Goal: Use online tool/utility: Utilize a website feature to perform a specific function

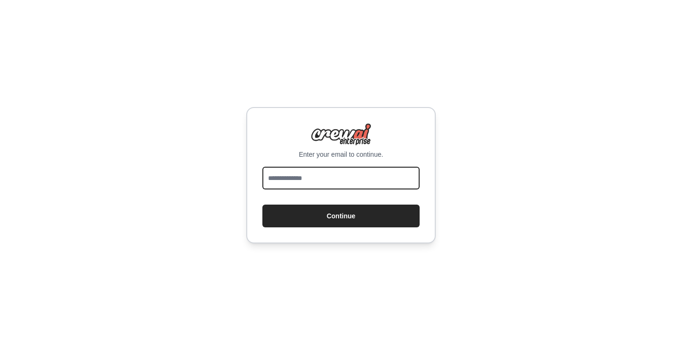
click at [293, 181] on input "email" at bounding box center [341, 178] width 157 height 23
type input "**********"
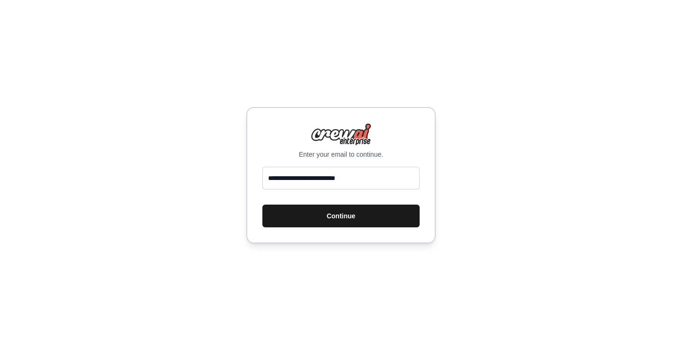
click at [333, 215] on button "Continue" at bounding box center [341, 216] width 157 height 23
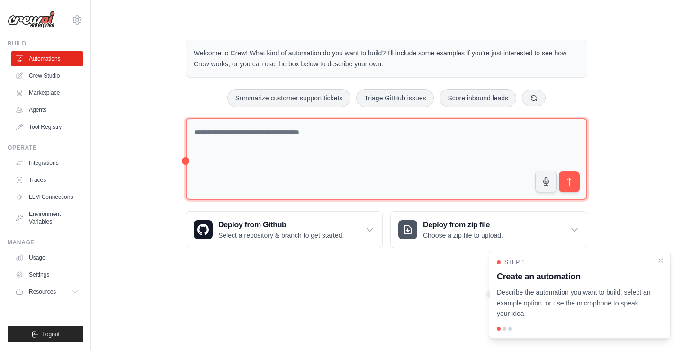
click at [281, 130] on textarea at bounding box center [387, 159] width 402 height 82
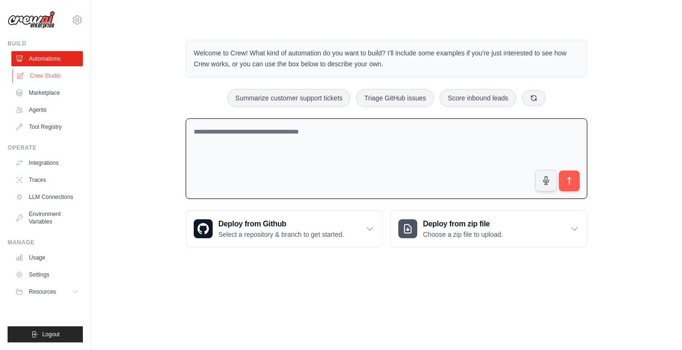
click at [44, 78] on link "Crew Studio" at bounding box center [48, 75] width 72 height 15
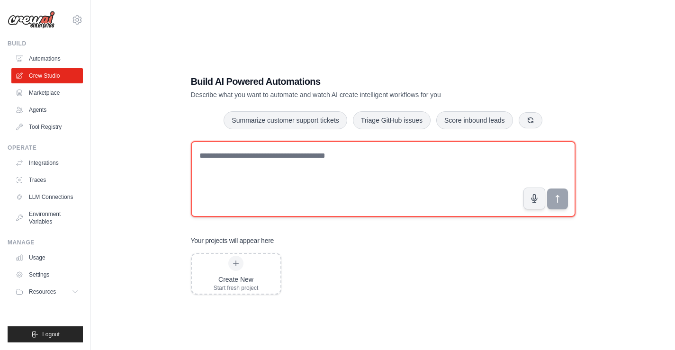
click at [267, 157] on textarea at bounding box center [383, 179] width 385 height 76
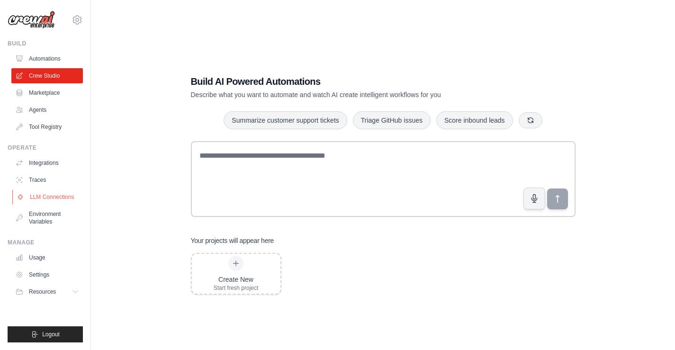
click at [63, 192] on link "LLM Connections" at bounding box center [48, 197] width 72 height 15
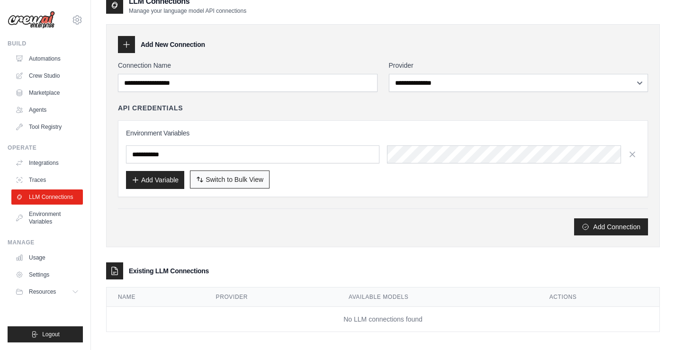
scroll to position [20, 0]
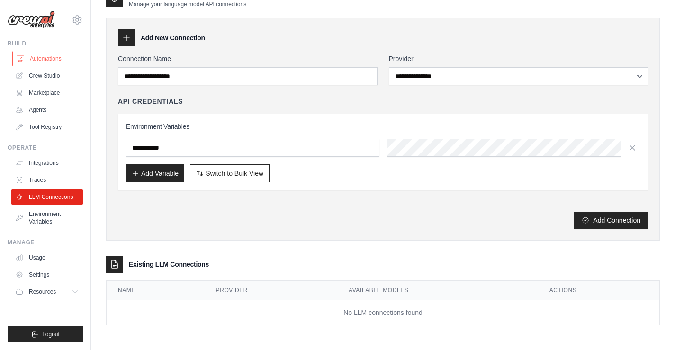
click at [42, 66] on link "Automations" at bounding box center [48, 58] width 72 height 15
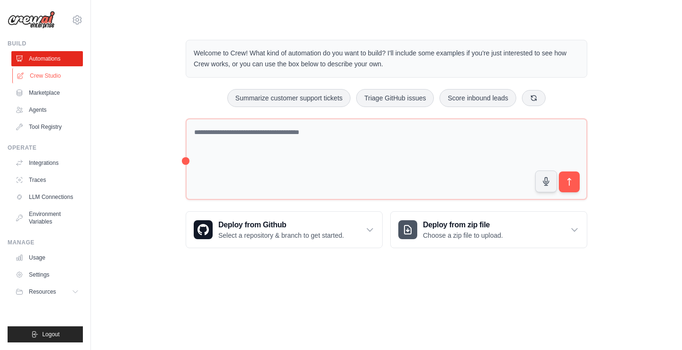
click at [43, 74] on link "Crew Studio" at bounding box center [48, 75] width 72 height 15
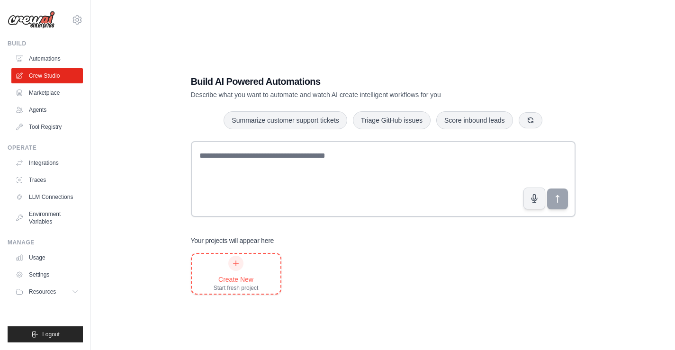
click at [231, 266] on div at bounding box center [235, 263] width 15 height 15
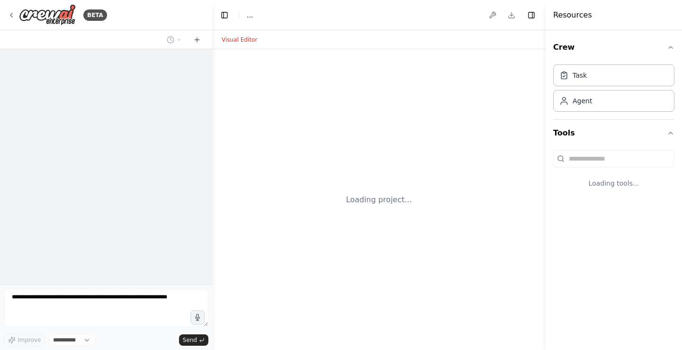
select select "****"
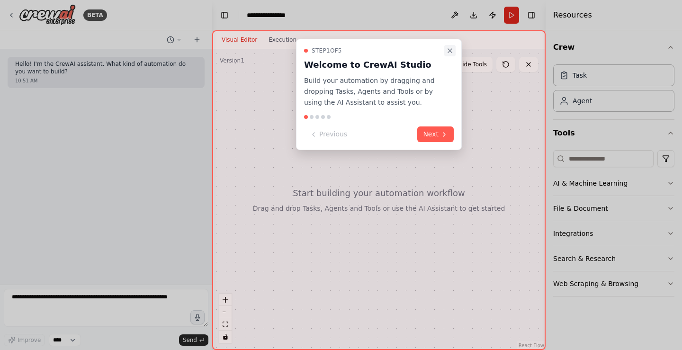
click at [449, 51] on icon "Close walkthrough" at bounding box center [450, 51] width 8 height 8
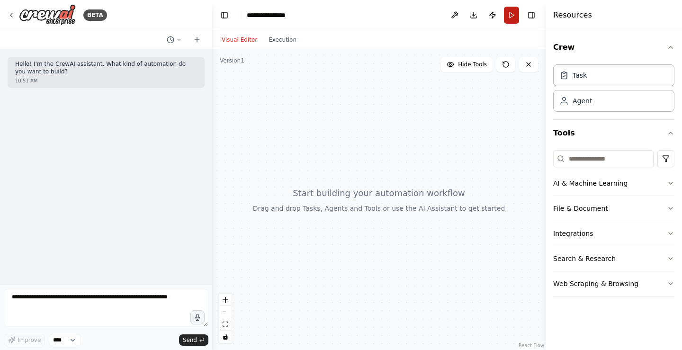
click at [507, 18] on button "Run" at bounding box center [511, 15] width 15 height 17
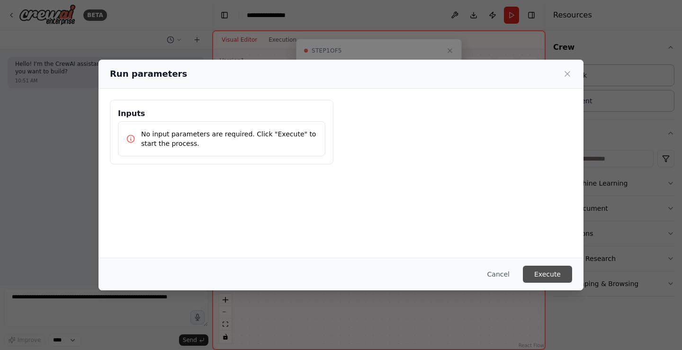
click at [551, 273] on button "Execute" at bounding box center [547, 274] width 49 height 17
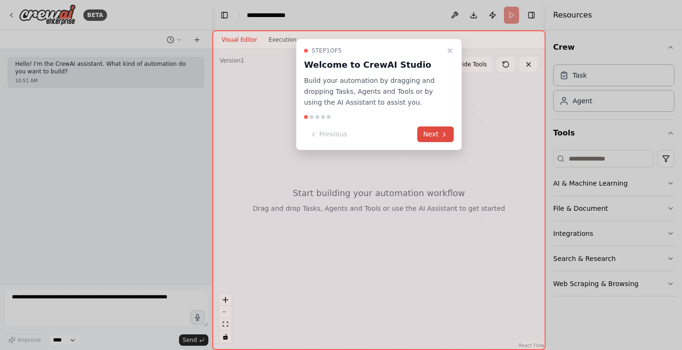
click at [438, 136] on button "Next" at bounding box center [436, 135] width 36 height 16
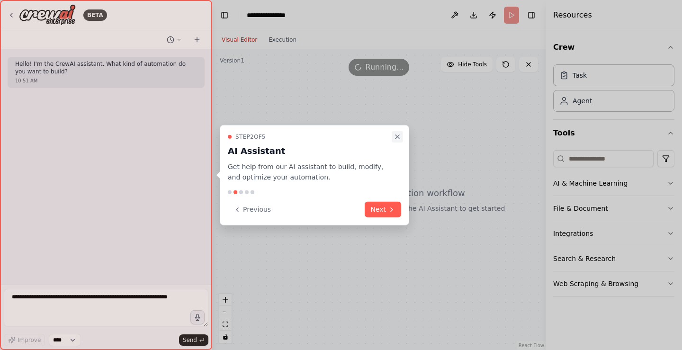
click at [397, 131] on button "Close walkthrough" at bounding box center [397, 136] width 11 height 11
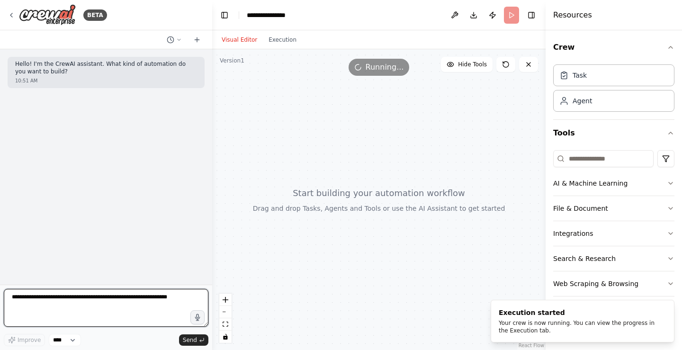
click at [95, 303] on textarea at bounding box center [106, 308] width 205 height 38
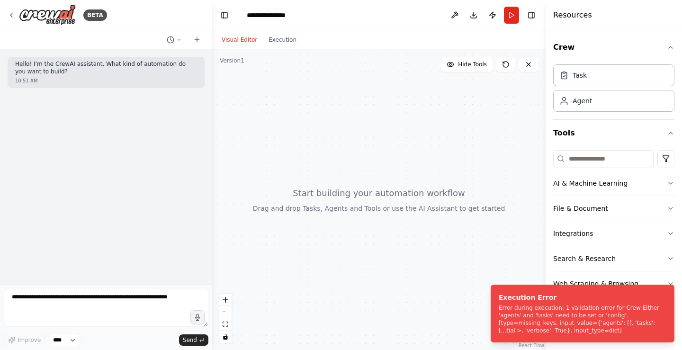
click at [348, 137] on div at bounding box center [379, 199] width 334 height 301
drag, startPoint x: 292, startPoint y: 140, endPoint x: 383, endPoint y: 172, distance: 96.4
click at [383, 172] on div at bounding box center [379, 199] width 334 height 301
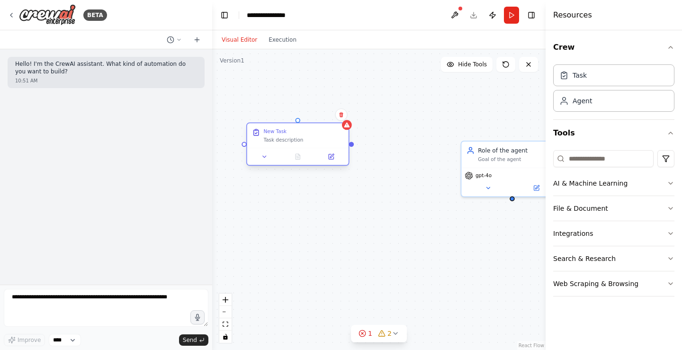
drag, startPoint x: 340, startPoint y: 152, endPoint x: 329, endPoint y: 150, distance: 10.6
click at [326, 150] on div at bounding box center [297, 156] width 101 height 17
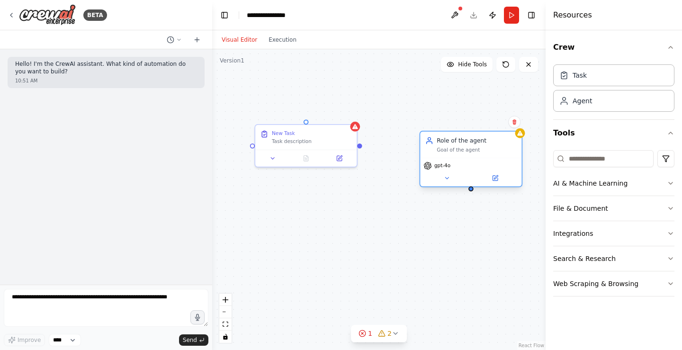
drag, startPoint x: 506, startPoint y: 164, endPoint x: 461, endPoint y: 157, distance: 45.7
click at [461, 157] on div "Role of the agent Goal of the agent" at bounding box center [470, 145] width 101 height 27
click at [452, 181] on button at bounding box center [447, 178] width 46 height 10
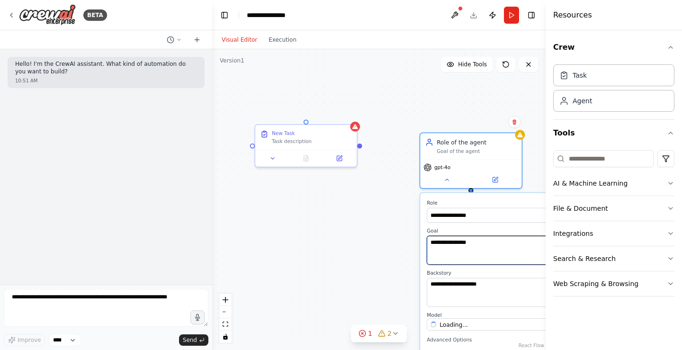
click at [465, 237] on textarea "**********" at bounding box center [502, 250] width 150 height 29
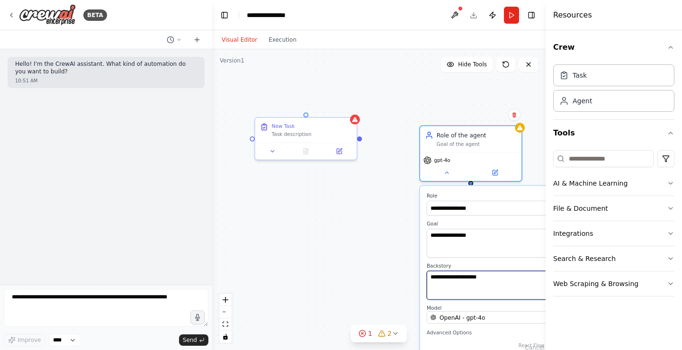
click at [471, 279] on textarea "**********" at bounding box center [502, 285] width 150 height 29
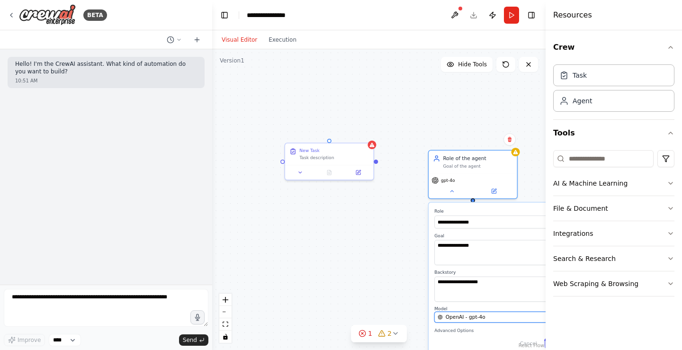
click at [487, 316] on div "OpenAI - gpt-4o" at bounding box center [496, 317] width 116 height 7
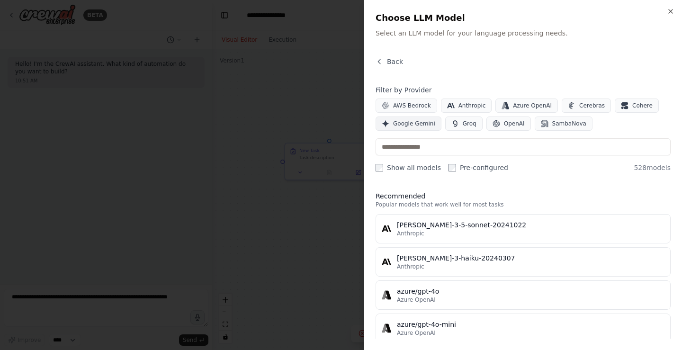
click at [393, 63] on span "Back" at bounding box center [395, 61] width 16 height 9
